Goal: Task Accomplishment & Management: Use online tool/utility

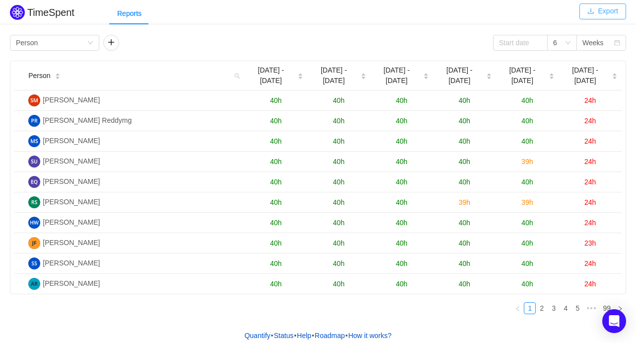
click at [605, 13] on button "Export" at bounding box center [603, 11] width 47 height 16
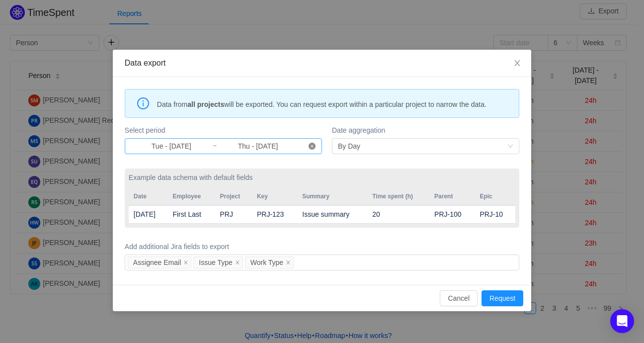
click at [312, 145] on icon "icon: close-circle" at bounding box center [311, 146] width 7 height 7
click at [179, 149] on input at bounding box center [171, 146] width 81 height 11
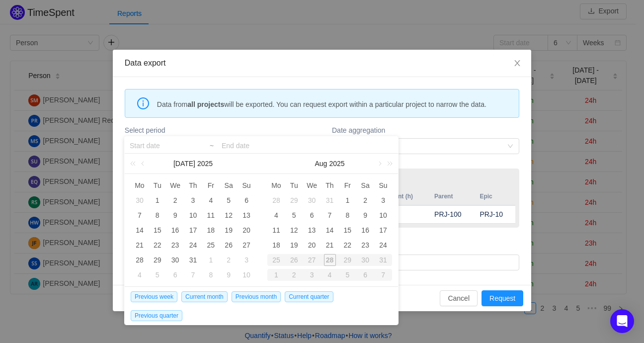
click at [292, 263] on div "26" at bounding box center [294, 260] width 18 height 12
type input "Tue - [DATE]"
type input "Thu - [DATE]"
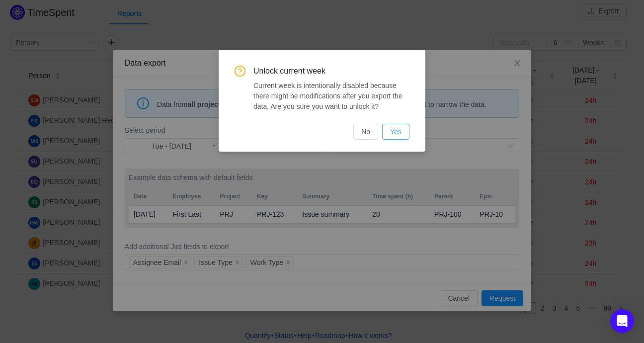
click at [401, 127] on button "Yes" at bounding box center [395, 132] width 27 height 16
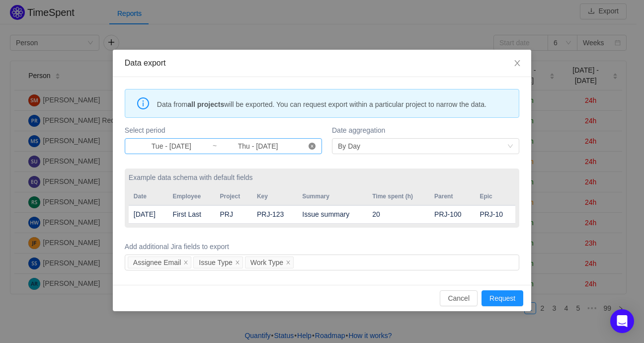
click at [315, 145] on icon "icon: close-circle" at bounding box center [311, 146] width 7 height 7
click at [170, 145] on input at bounding box center [171, 146] width 81 height 11
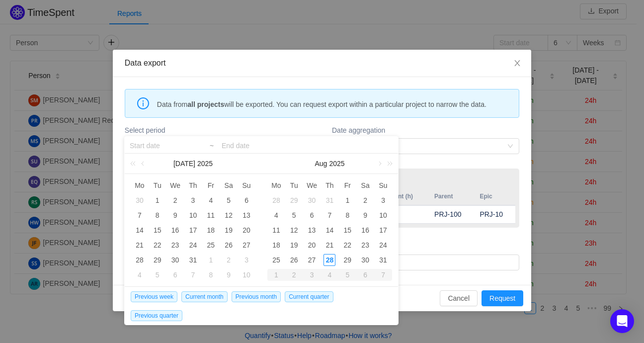
drag, startPoint x: 296, startPoint y: 257, endPoint x: 285, endPoint y: 254, distance: 11.7
click at [296, 257] on div "26" at bounding box center [294, 260] width 12 height 12
type input "Tue - [DATE]"
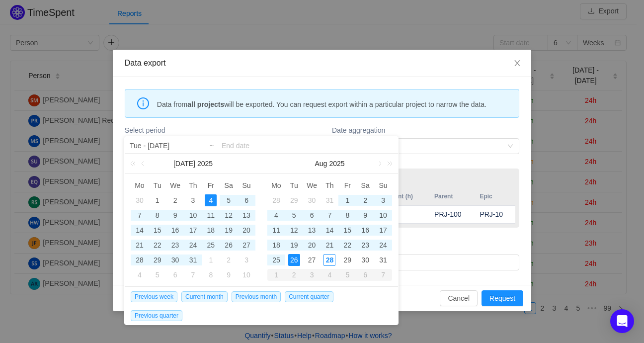
click at [241, 143] on input at bounding box center [306, 146] width 171 height 12
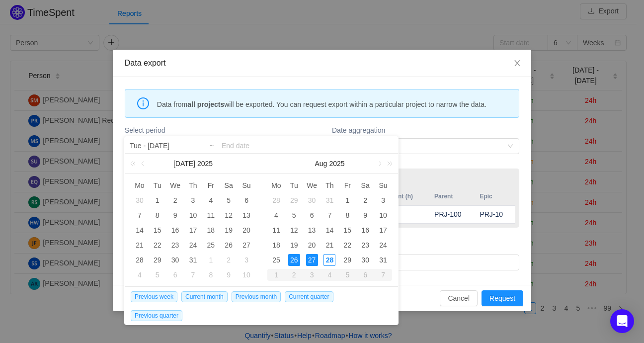
click at [308, 259] on div "27" at bounding box center [312, 260] width 12 height 12
type input "Tue - [DATE]"
type input "Wed - [DATE]"
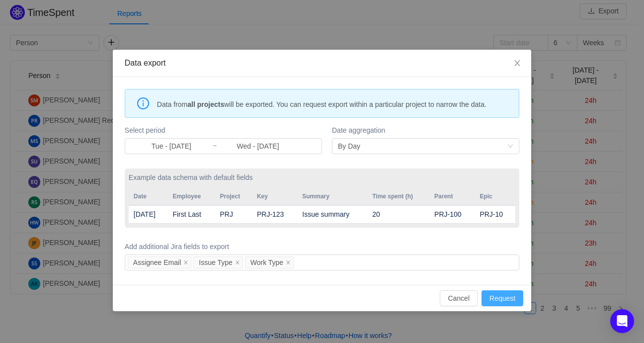
click at [499, 296] on button "Request" at bounding box center [502, 298] width 42 height 16
